Goal: Complete application form: Complete application form

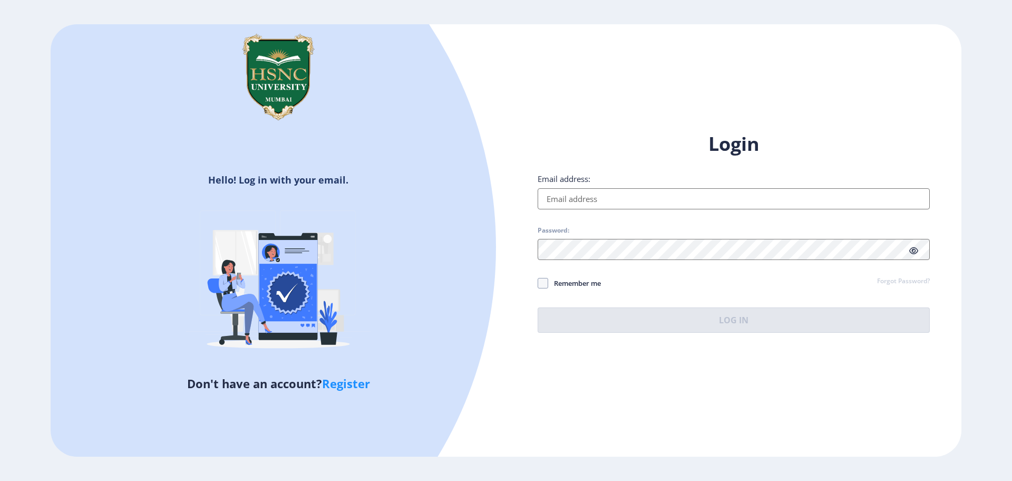
click at [616, 203] on input "Email address:" at bounding box center [734, 198] width 392 height 21
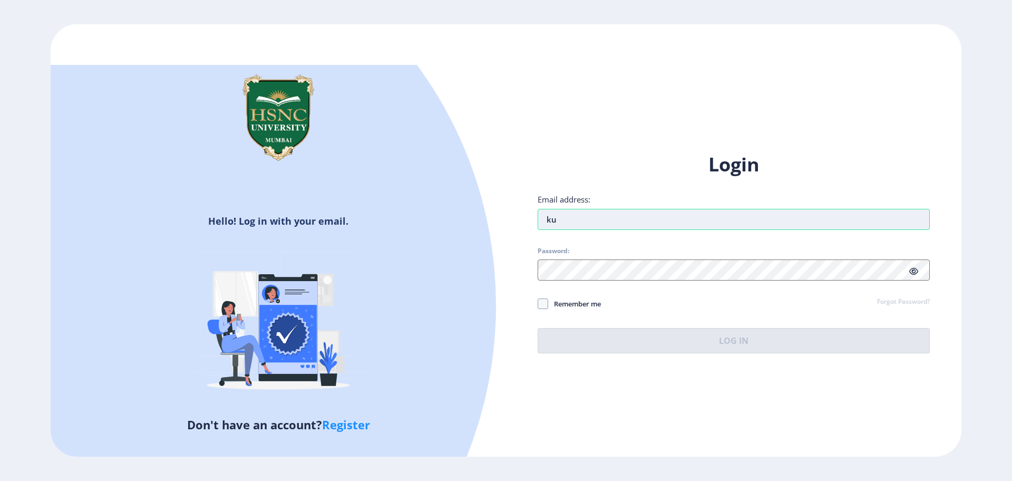
type input "k"
type input "[EMAIL_ADDRESS][DOMAIN_NAME]"
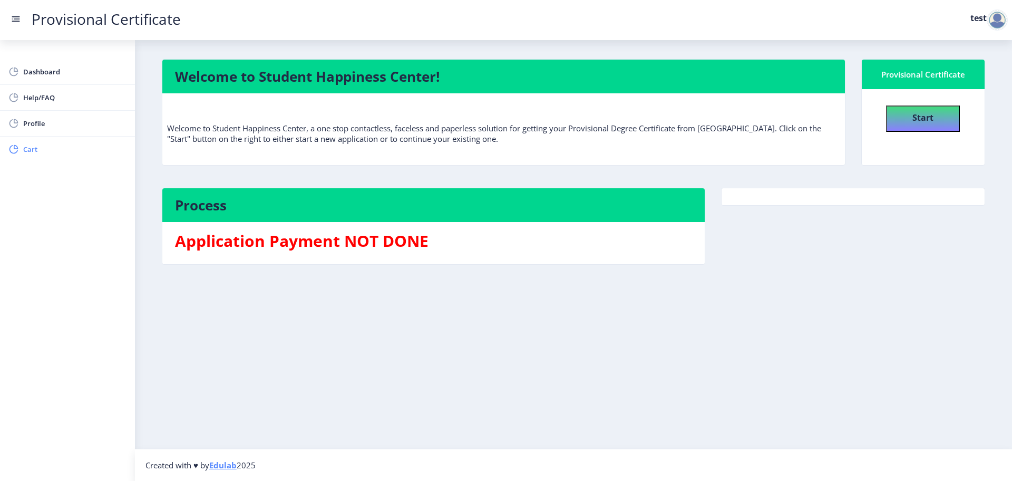
click at [22, 158] on link "Cart" at bounding box center [67, 148] width 135 height 25
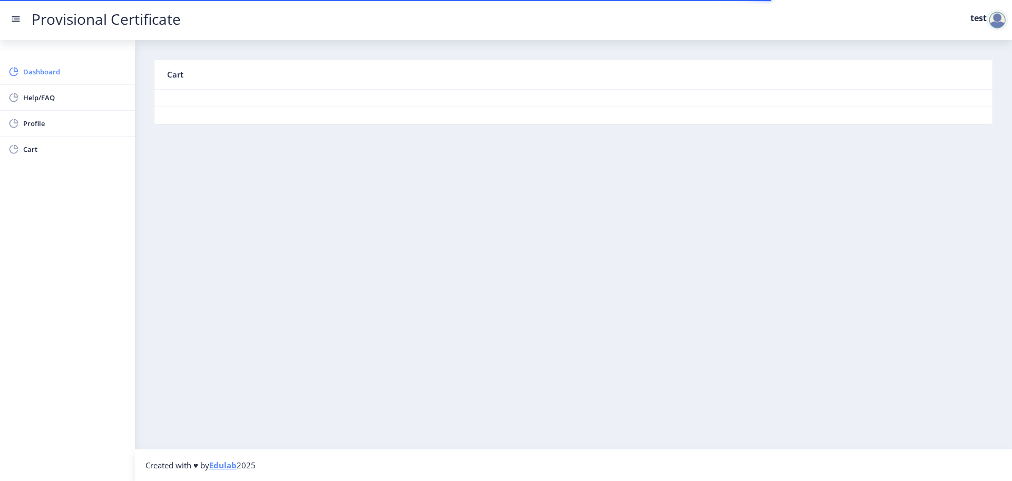
click at [40, 71] on span "Dashboard" at bounding box center [74, 71] width 103 height 13
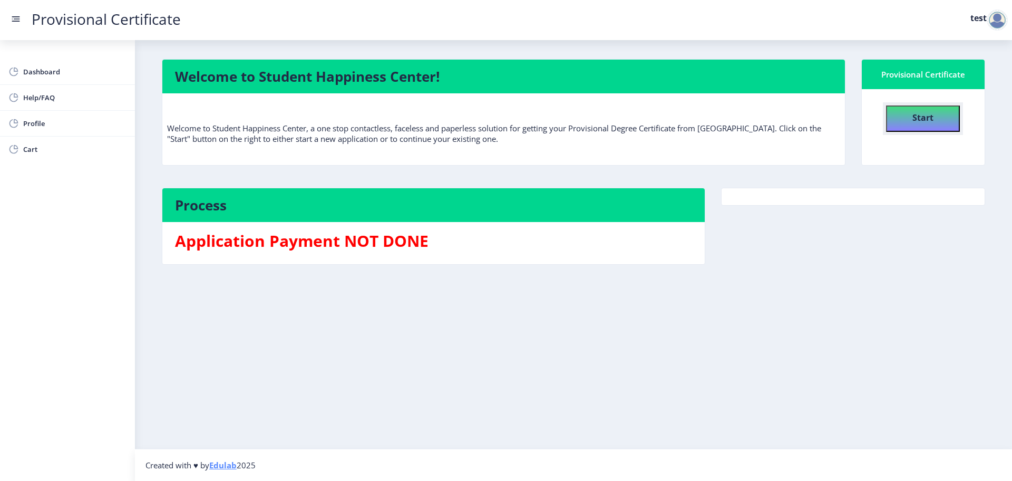
click at [940, 114] on button "Start" at bounding box center [923, 118] width 74 height 26
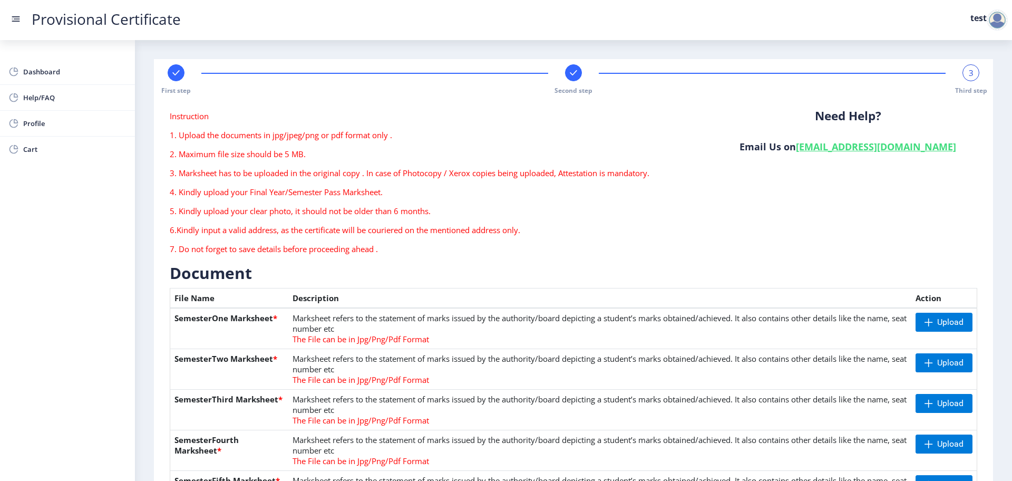
click at [175, 72] on rect at bounding box center [176, 72] width 11 height 11
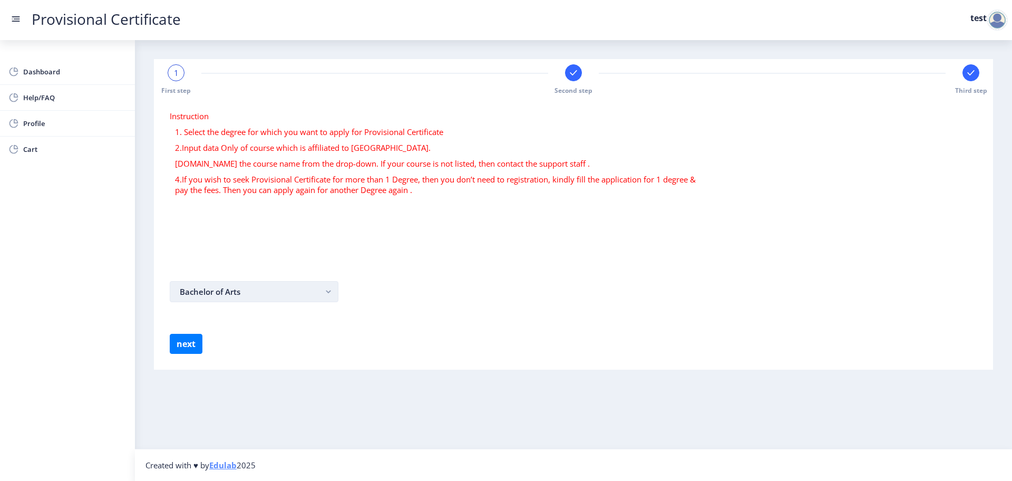
click at [242, 287] on button "Bachelor of Arts" at bounding box center [254, 291] width 169 height 21
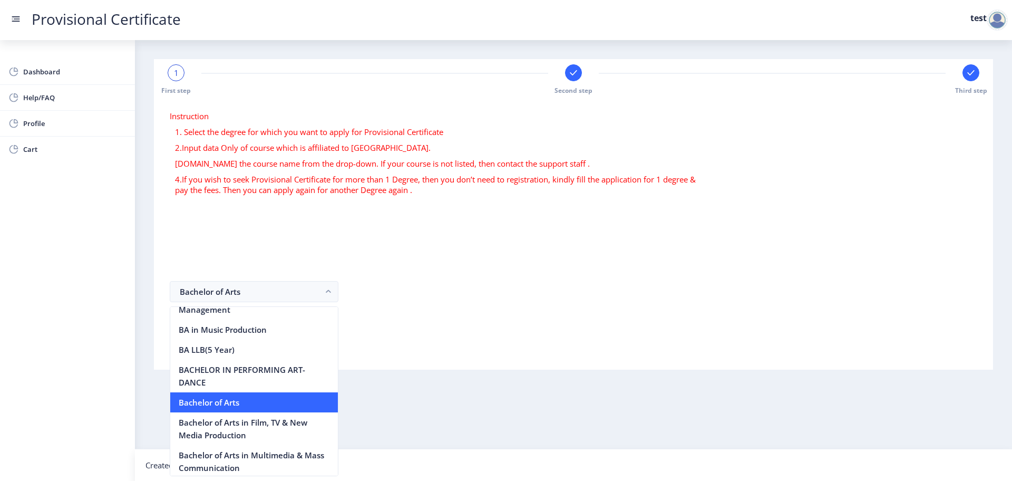
scroll to position [80, 0]
click at [257, 397] on nb-option "Bachelor of Arts" at bounding box center [254, 403] width 168 height 20
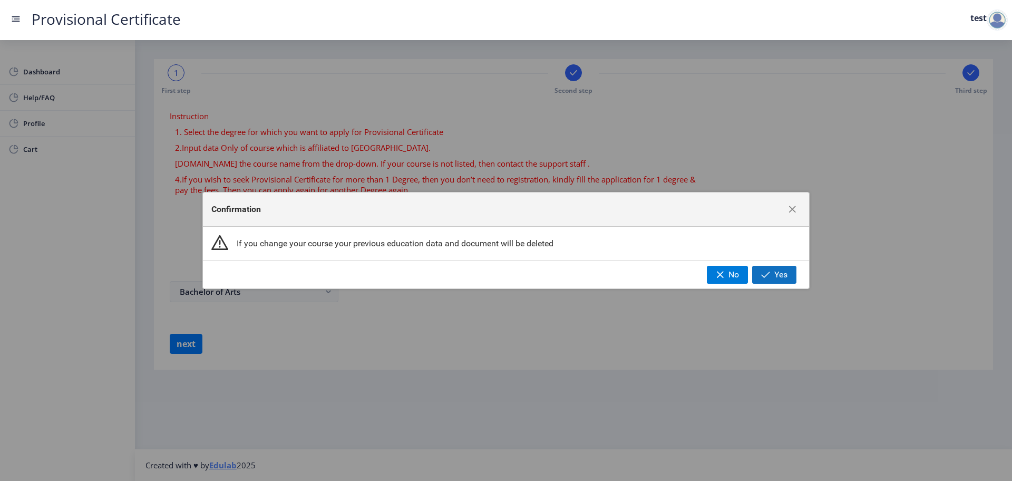
click at [770, 274] on span "button" at bounding box center [765, 274] width 9 height 8
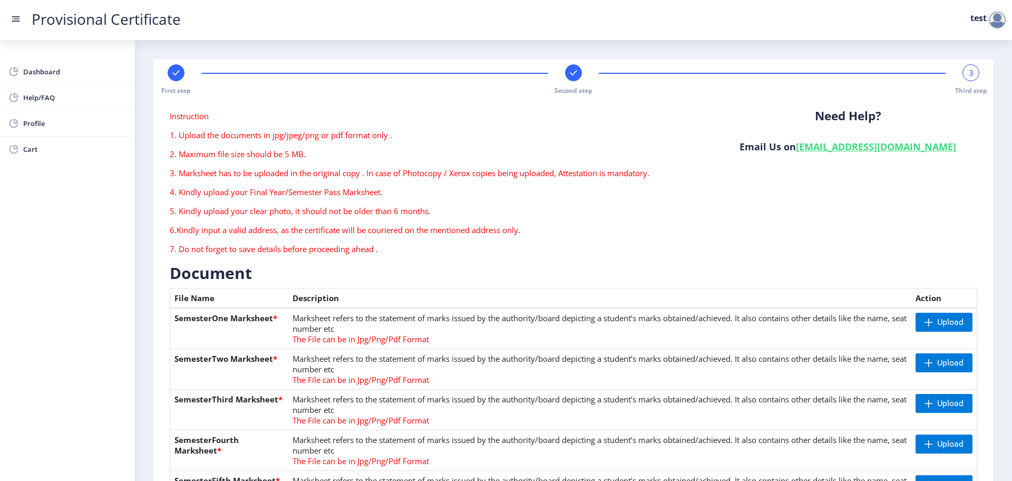
click at [571, 70] on rect at bounding box center [573, 72] width 11 height 11
select select "A+"
select select "2019"
select select "May"
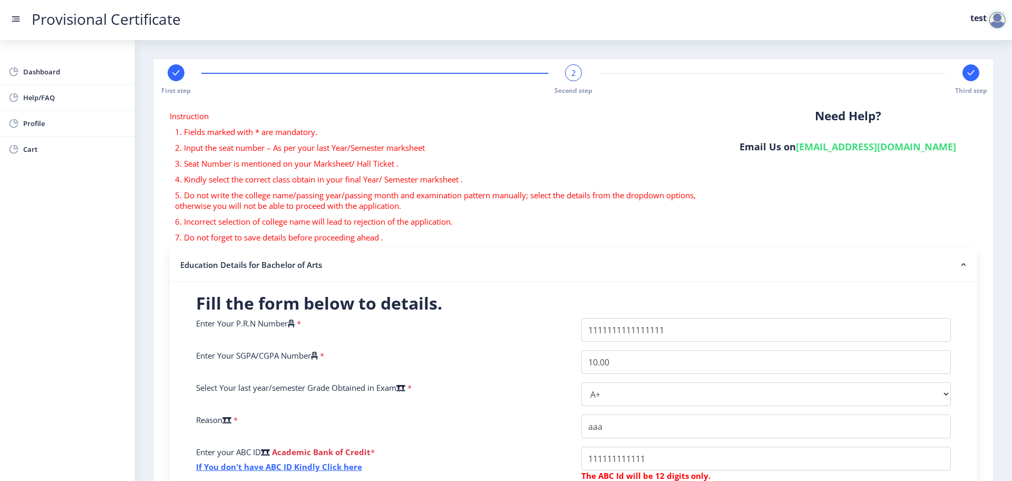
scroll to position [1, 0]
click at [969, 71] on rect at bounding box center [970, 72] width 11 height 11
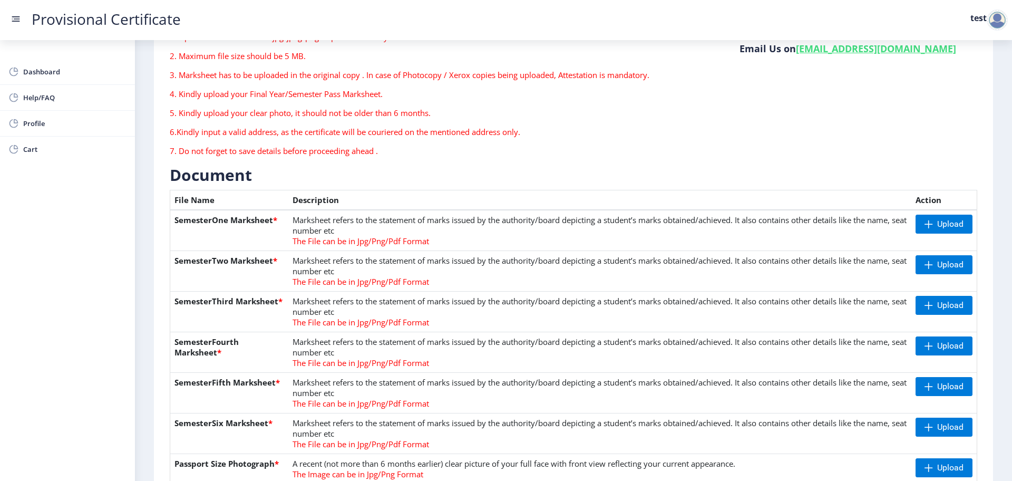
scroll to position [0, 0]
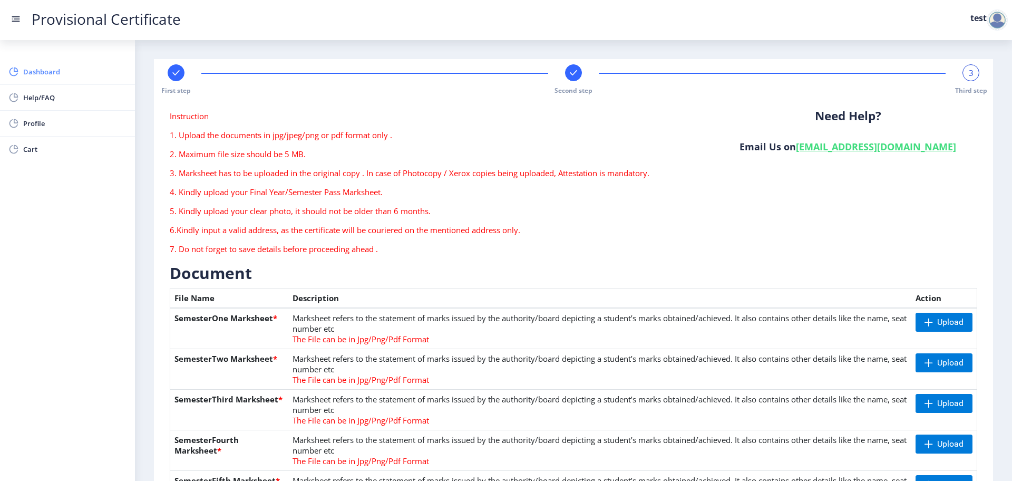
click at [49, 82] on link "Dashboard" at bounding box center [67, 71] width 135 height 25
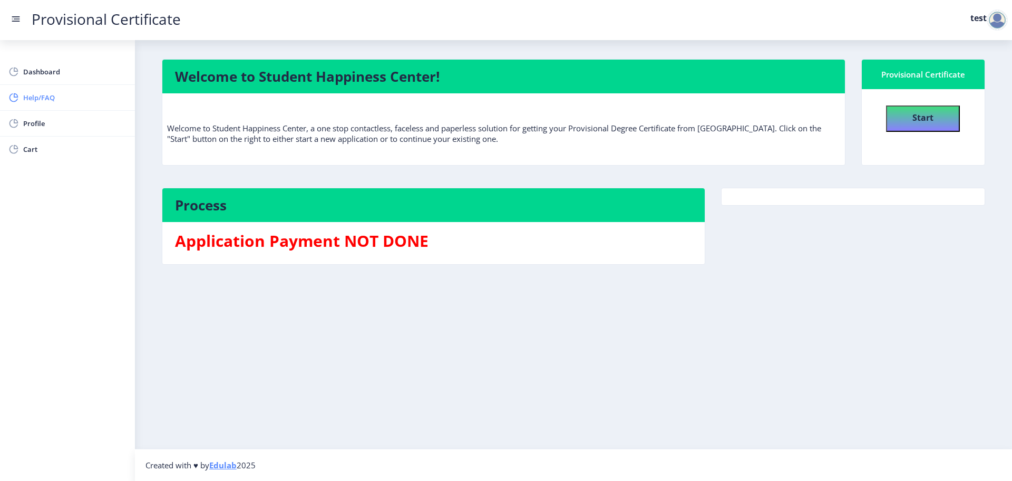
click at [49, 96] on span "Help/FAQ" at bounding box center [74, 97] width 103 height 13
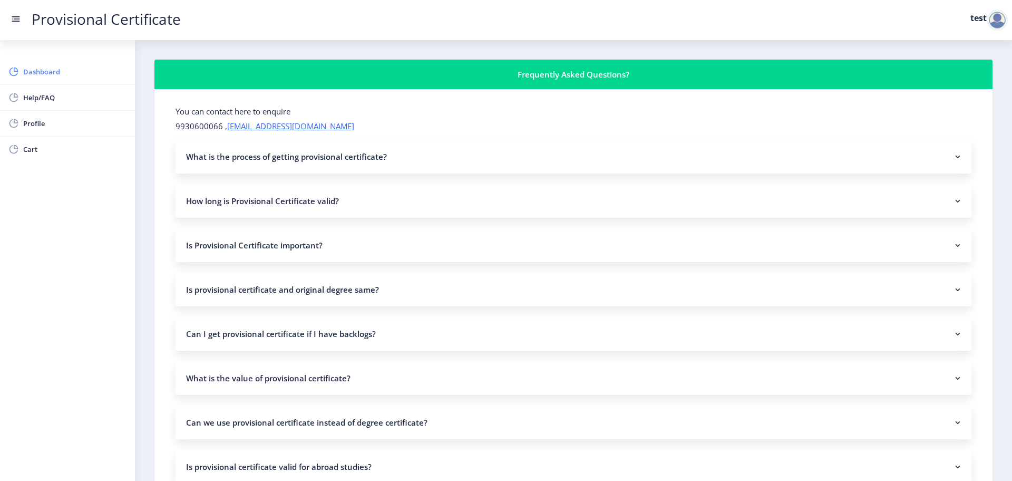
click at [43, 71] on span "Dashboard" at bounding box center [74, 71] width 103 height 13
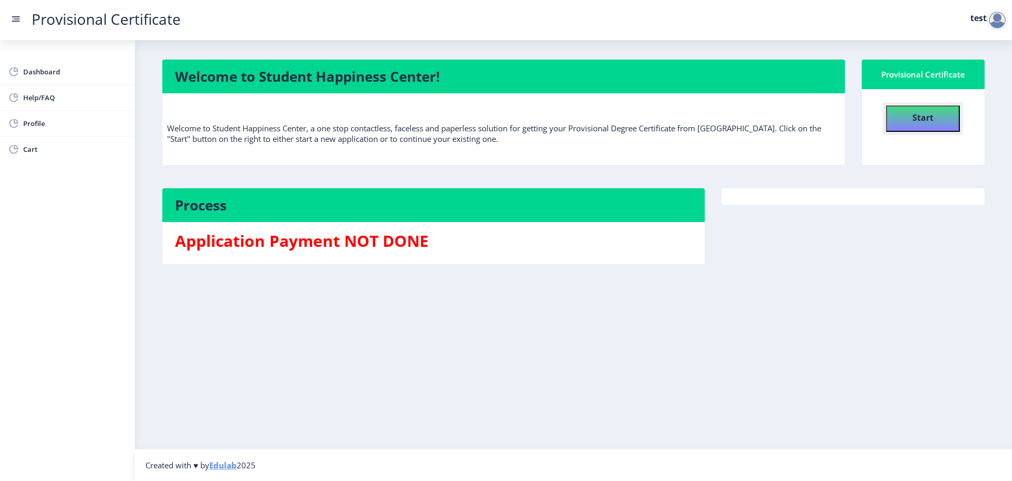
click at [935, 112] on button "Start" at bounding box center [923, 118] width 74 height 26
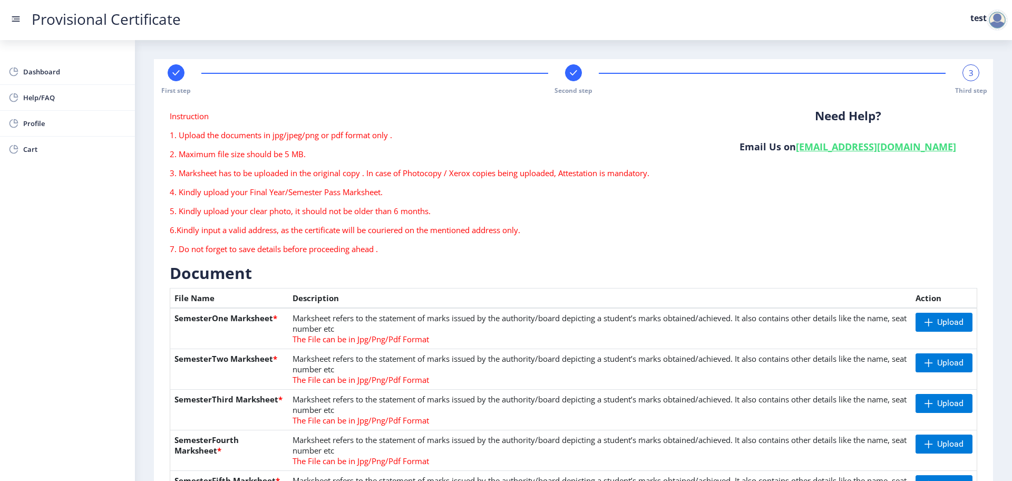
click at [410, 254] on div "Instruction 1. Upload the documents in jpg/jpeg/png or pdf format only . 2. Max…" at bounding box center [436, 187] width 549 height 152
click at [176, 82] on div "First step" at bounding box center [176, 79] width 17 height 31
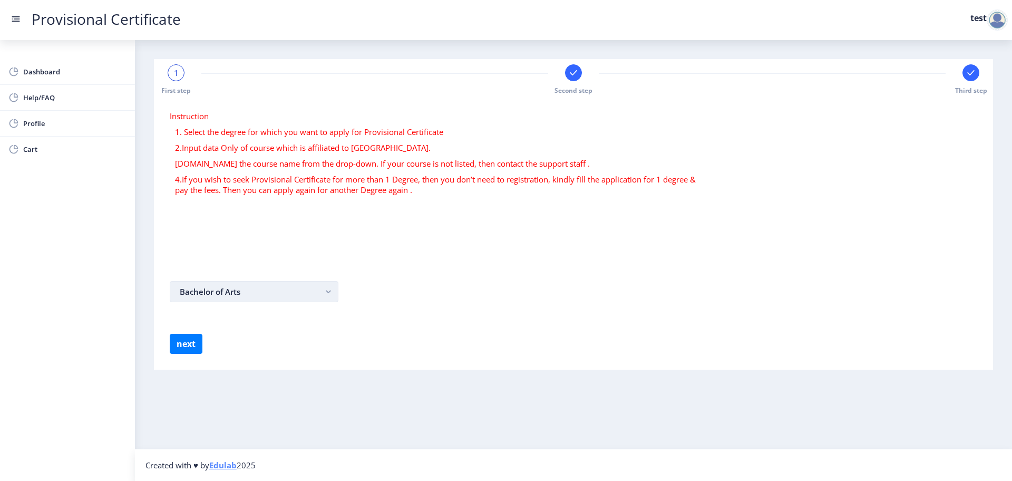
click at [244, 288] on button "Bachelor of Arts" at bounding box center [254, 291] width 169 height 21
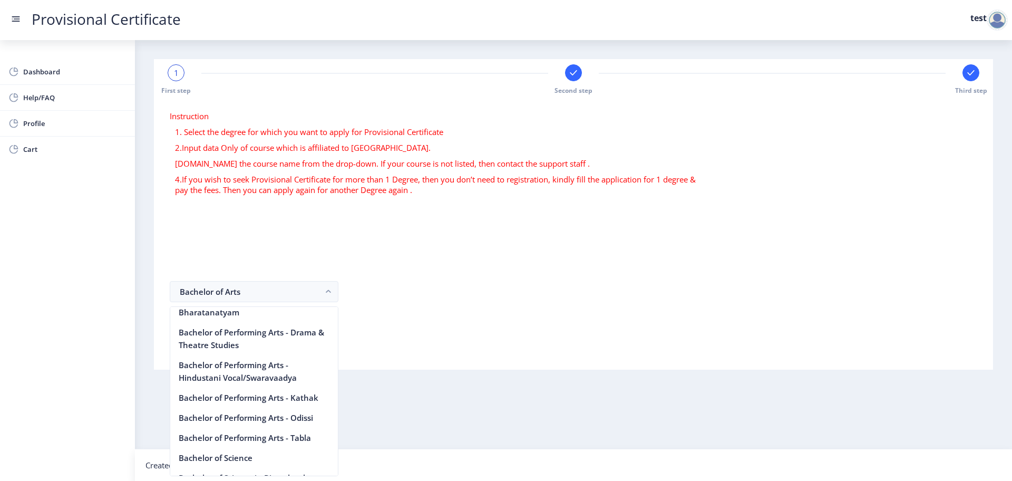
scroll to position [639, 0]
click at [444, 310] on form "Instruction 1. Select the degree for which you want to apply for Provisional Ce…" at bounding box center [573, 232] width 807 height 243
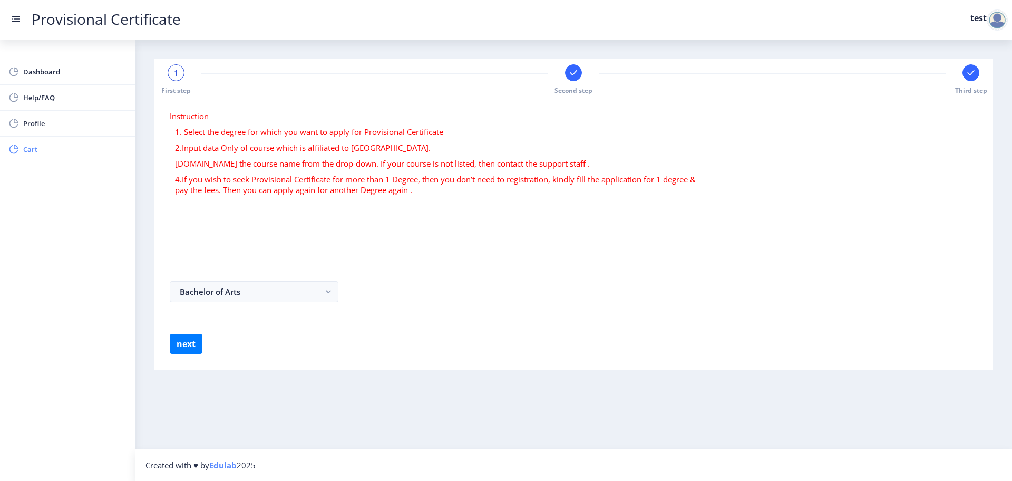
click at [26, 150] on span "Cart" at bounding box center [74, 149] width 103 height 13
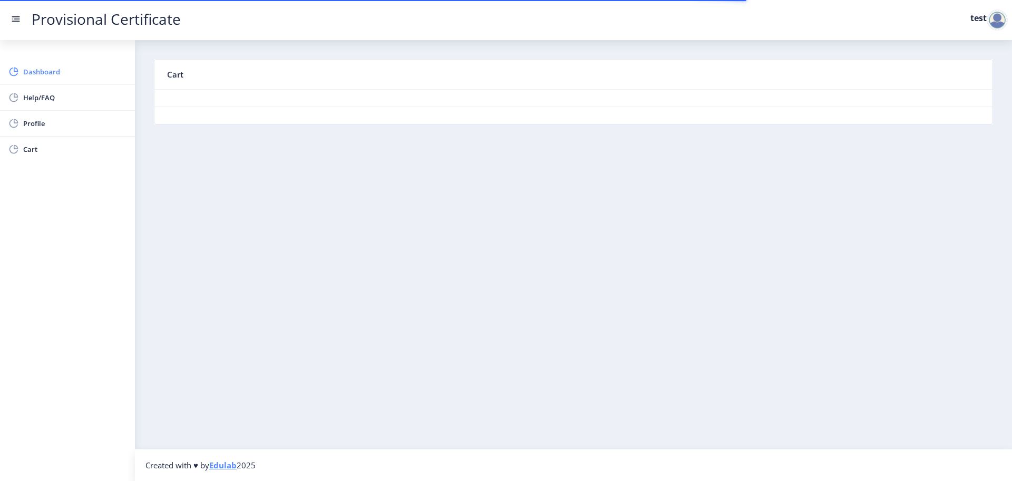
click at [40, 77] on span "Dashboard" at bounding box center [74, 71] width 103 height 13
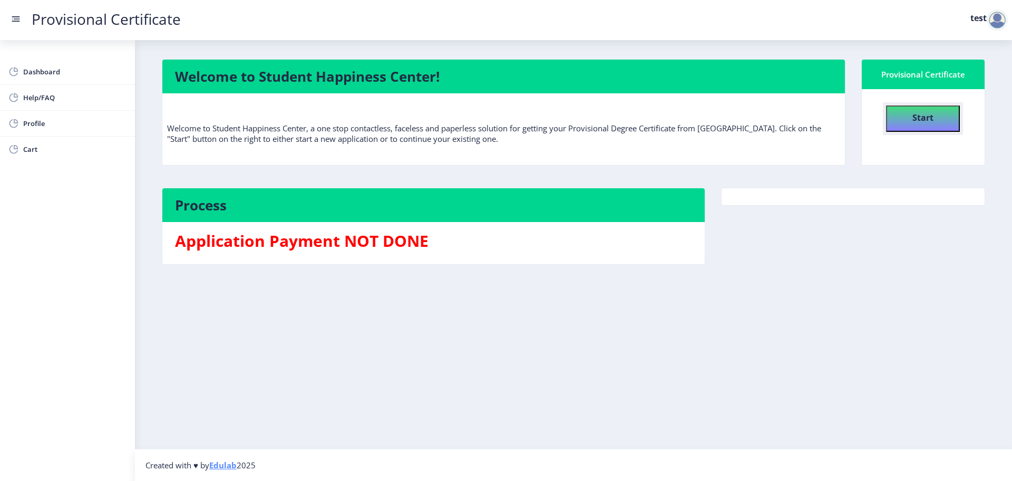
click at [920, 109] on h4 "Start" at bounding box center [922, 116] width 21 height 19
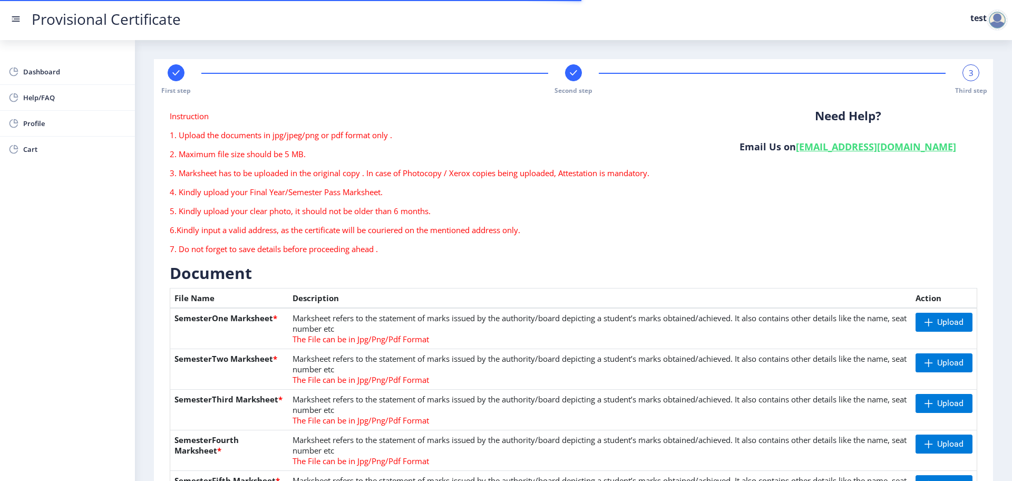
scroll to position [457, 0]
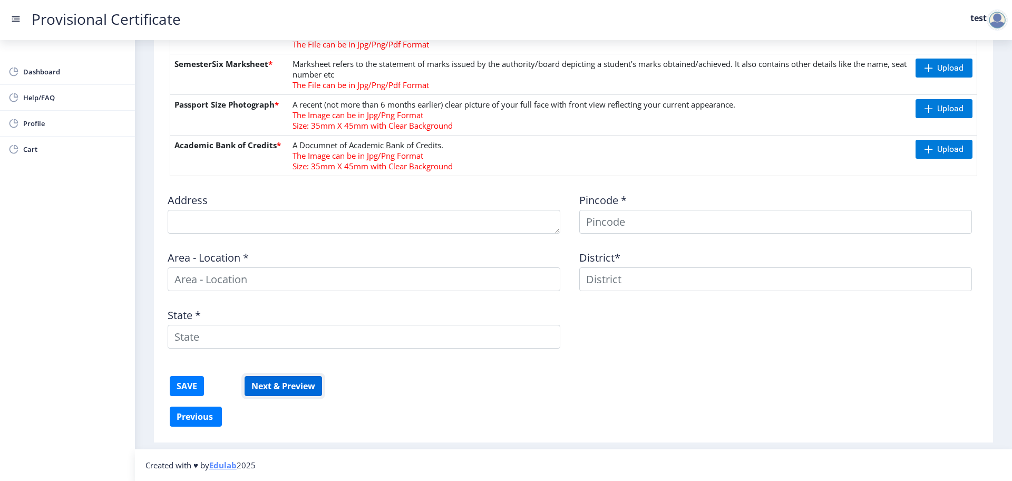
click at [289, 384] on button "Next & Preview" at bounding box center [283, 386] width 77 height 20
click at [499, 232] on textarea at bounding box center [364, 222] width 393 height 24
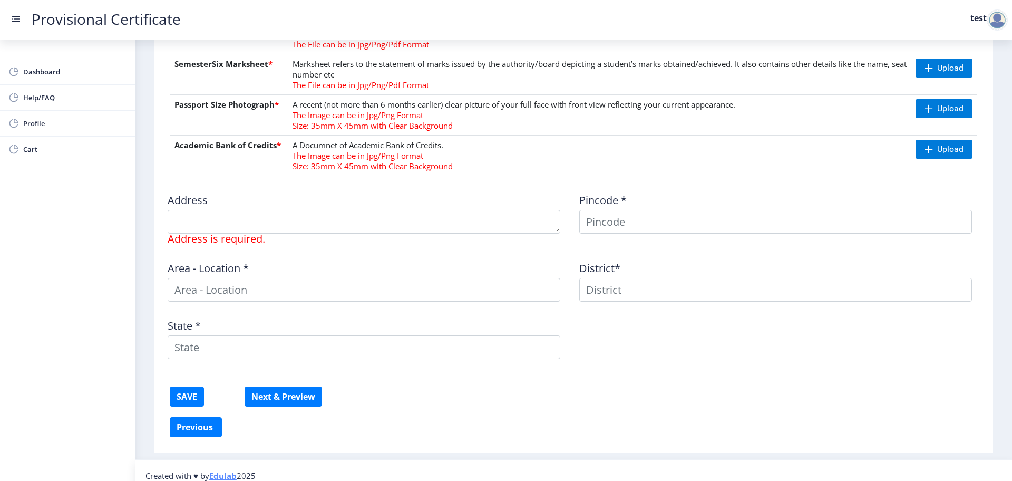
click at [502, 348] on div "Address Address is required. Pincode * Area - Location * District* State *" at bounding box center [573, 275] width 823 height 183
click at [305, 392] on button "Next & Preview" at bounding box center [283, 396] width 77 height 20
click at [1003, 23] on div at bounding box center [997, 19] width 21 height 21
click at [976, 75] on span "Log out" at bounding box center [969, 77] width 67 height 13
